Goal: Transaction & Acquisition: Purchase product/service

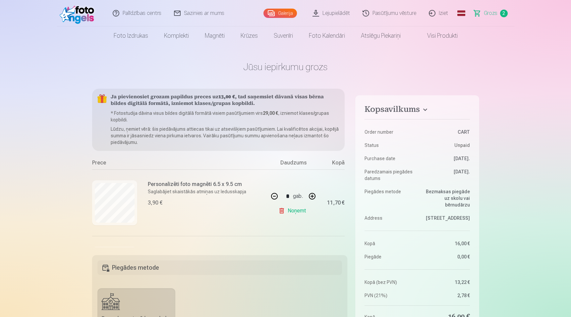
drag, startPoint x: 217, startPoint y: 96, endPoint x: 232, endPoint y: 96, distance: 15.2
click at [232, 96] on b "13,00 €" at bounding box center [226, 97] width 17 height 5
drag, startPoint x: 263, startPoint y: 114, endPoint x: 279, endPoint y: 114, distance: 15.6
click at [279, 114] on p "* Fotostudija dāvina visus bildes digitālā formātā visiem pasūtījumiem virs 29,…" at bounding box center [225, 116] width 229 height 13
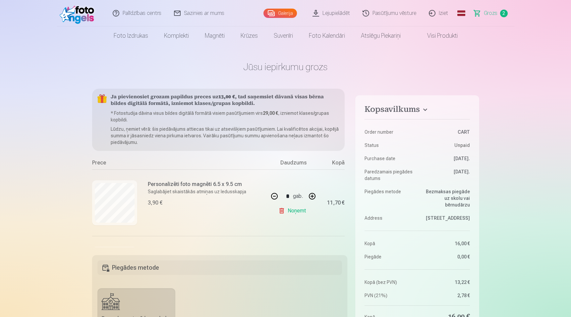
drag, startPoint x: 216, startPoint y: 95, endPoint x: 243, endPoint y: 97, distance: 26.5
click at [243, 99] on h5 "Ja pievienosiet grozam papildus preces uz 13,00 € , tad saņemsiet dāvanā visas …" at bounding box center [225, 100] width 229 height 13
drag, startPoint x: 235, startPoint y: 96, endPoint x: 210, endPoint y: 99, distance: 25.3
click at [210, 99] on h5 "Ja pievienosiet grozam papildus preces uz 13,00 € , tad saņemsiet dāvanā visas …" at bounding box center [225, 100] width 229 height 13
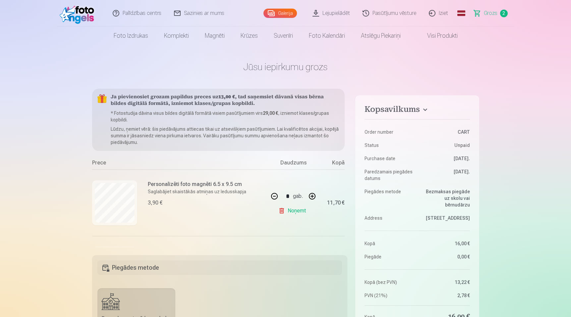
click at [429, 36] on link "Visi produkti" at bounding box center [436, 35] width 57 height 19
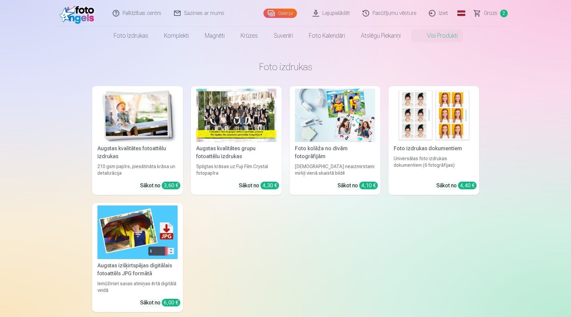
click at [133, 224] on img at bounding box center [137, 232] width 80 height 53
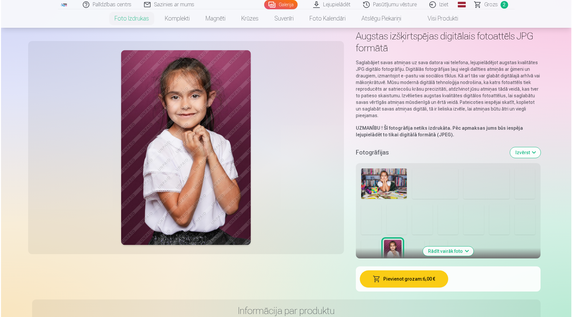
scroll to position [35, 0]
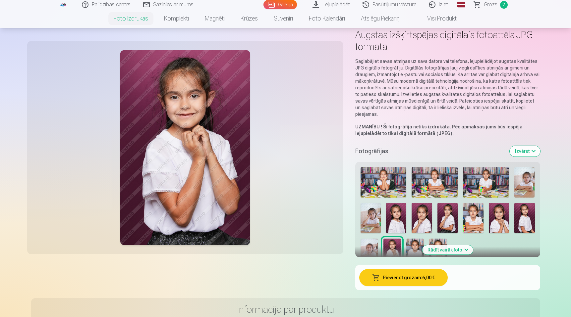
click at [372, 223] on img at bounding box center [370, 218] width 20 height 30
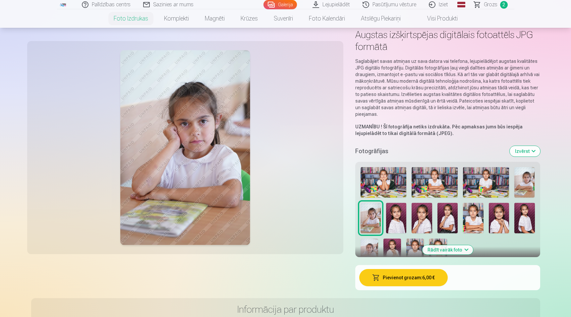
click at [396, 278] on button "Pievienot grozam : 6,00 €" at bounding box center [403, 277] width 88 height 17
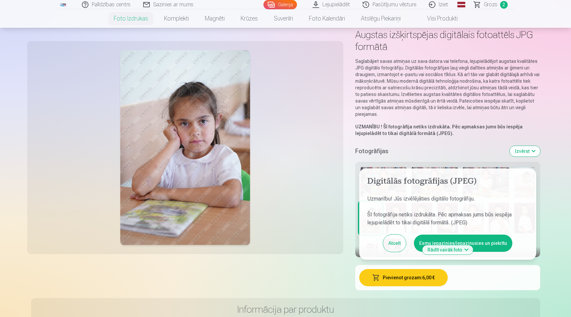
click at [483, 244] on button "Esmu iepazinies/iepazinusies un piekrītu" at bounding box center [463, 243] width 98 height 17
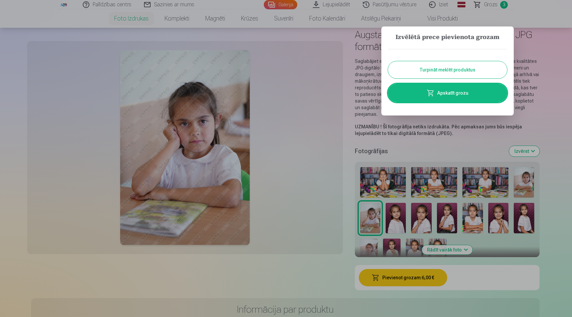
click at [443, 91] on link "Apskatīt grozu" at bounding box center [447, 93] width 119 height 19
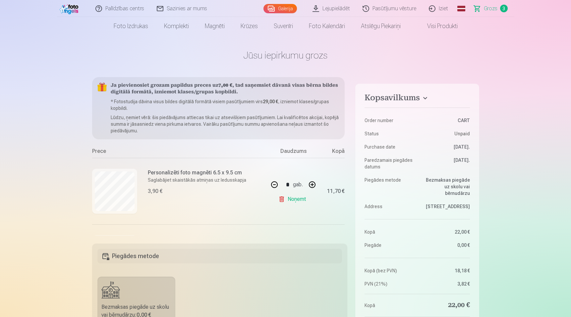
scroll to position [19, 0]
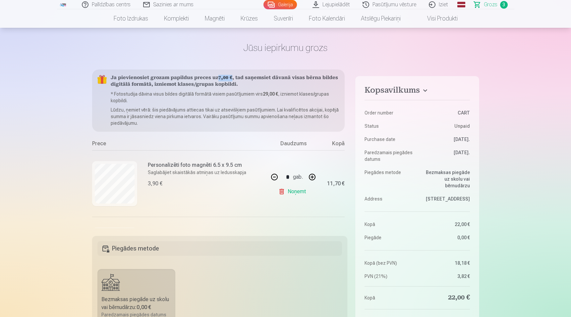
drag, startPoint x: 217, startPoint y: 77, endPoint x: 230, endPoint y: 77, distance: 12.6
click at [230, 77] on b "7,00 €" at bounding box center [225, 78] width 14 height 5
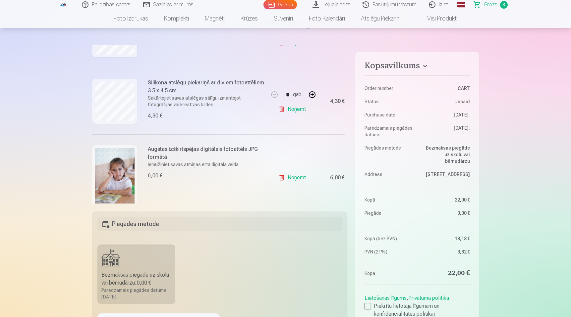
scroll to position [125, 0]
click at [299, 175] on link "Noņemt" at bounding box center [293, 177] width 30 height 13
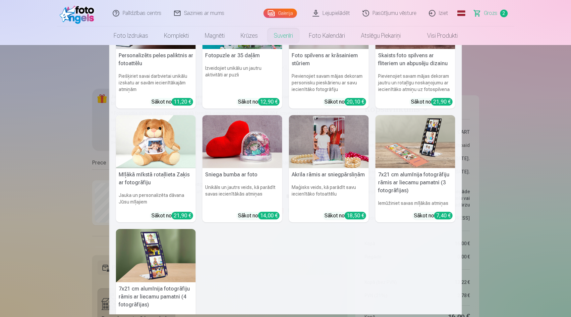
scroll to position [66, 0]
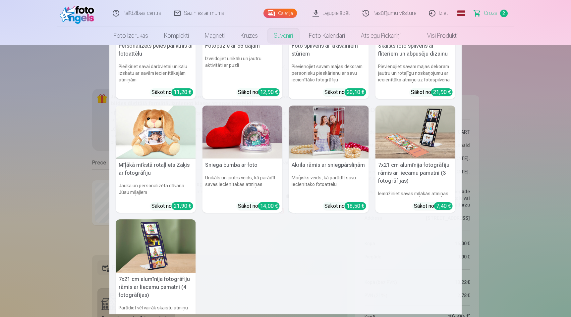
click at [174, 245] on img at bounding box center [156, 246] width 80 height 53
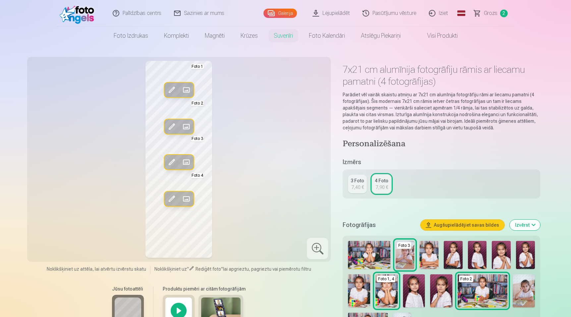
click at [482, 9] on link "Grozs 2" at bounding box center [491, 13] width 46 height 26
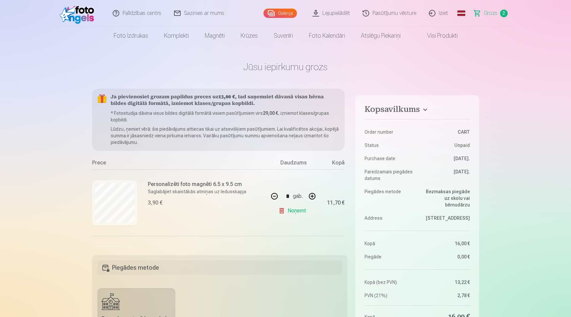
click at [433, 34] on link "Visi produkti" at bounding box center [436, 35] width 57 height 19
